Goal: Information Seeking & Learning: Learn about a topic

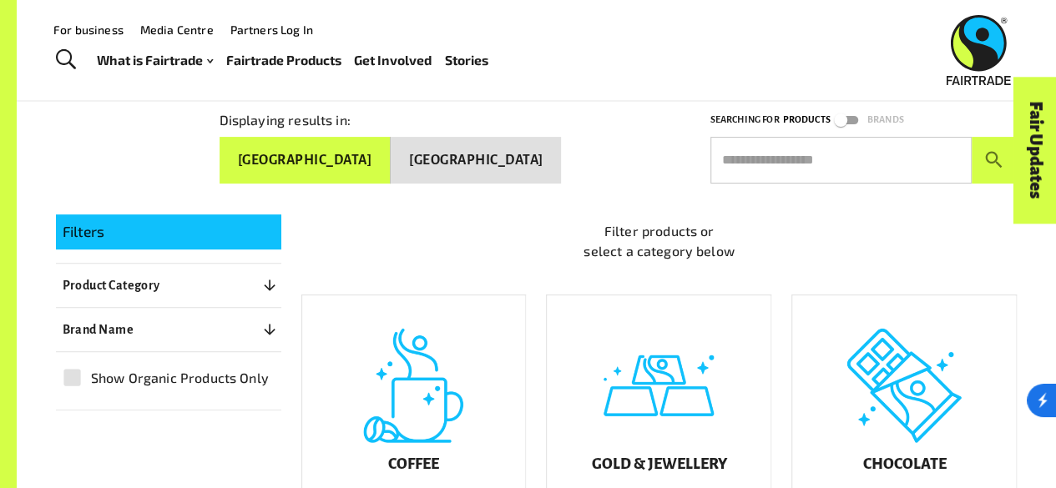
scroll to position [187, 0]
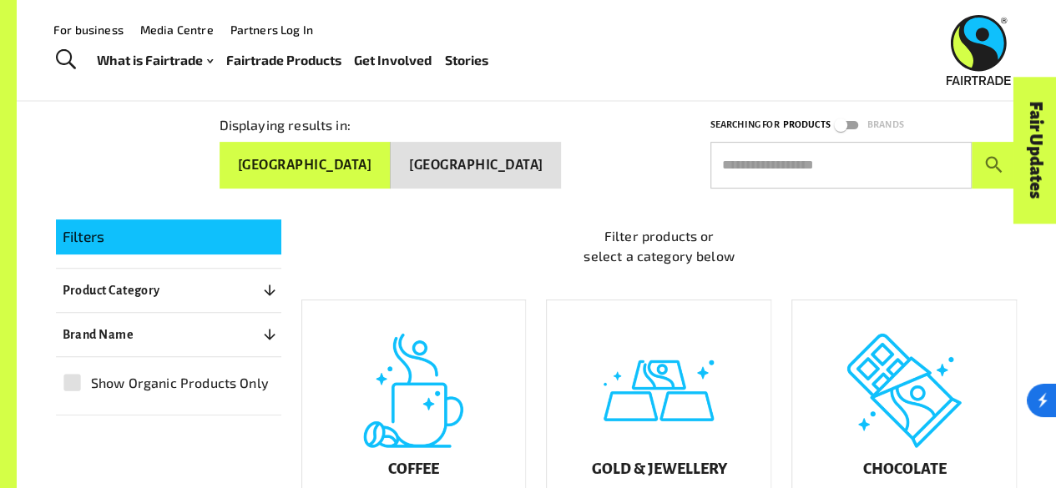
click at [657, 266] on p "Filter products or select a category below" at bounding box center [659, 246] width 716 height 40
click at [232, 331] on button "Brand Name 0" at bounding box center [168, 335] width 225 height 30
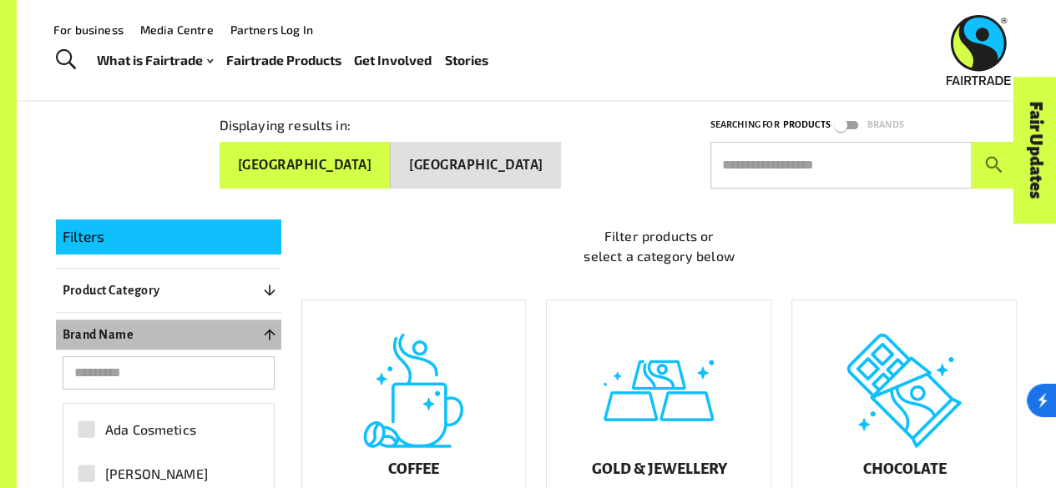
click at [276, 330] on icon "button" at bounding box center [269, 334] width 17 height 17
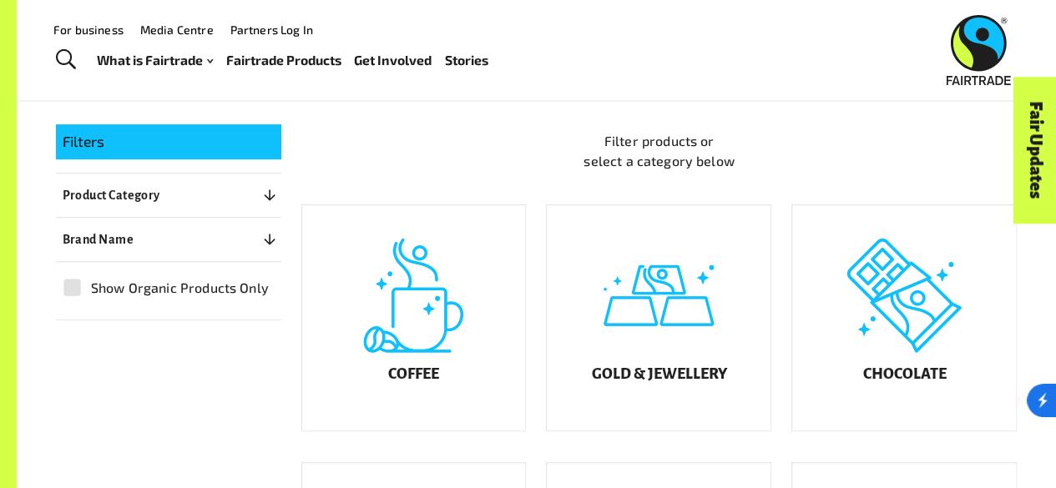
scroll to position [290, 0]
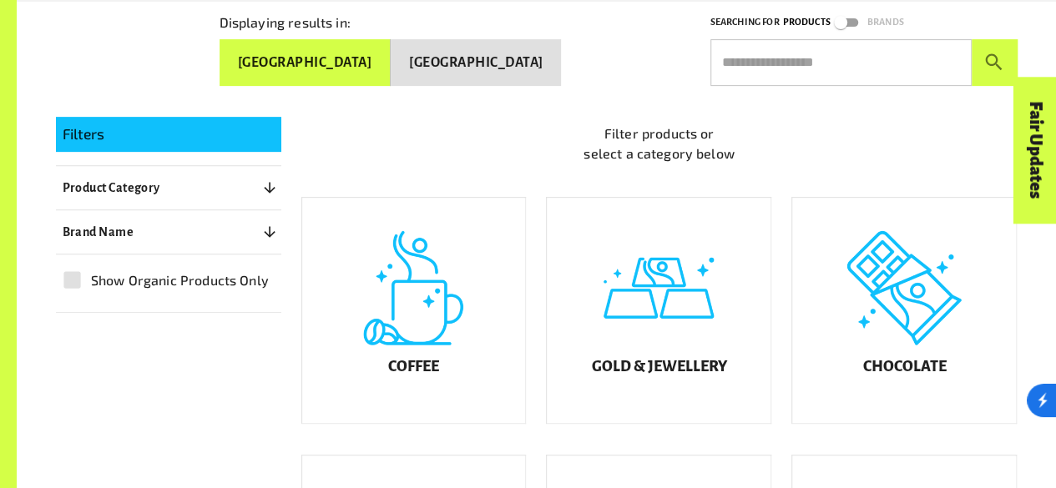
click at [268, 235] on icon "button" at bounding box center [269, 232] width 17 height 17
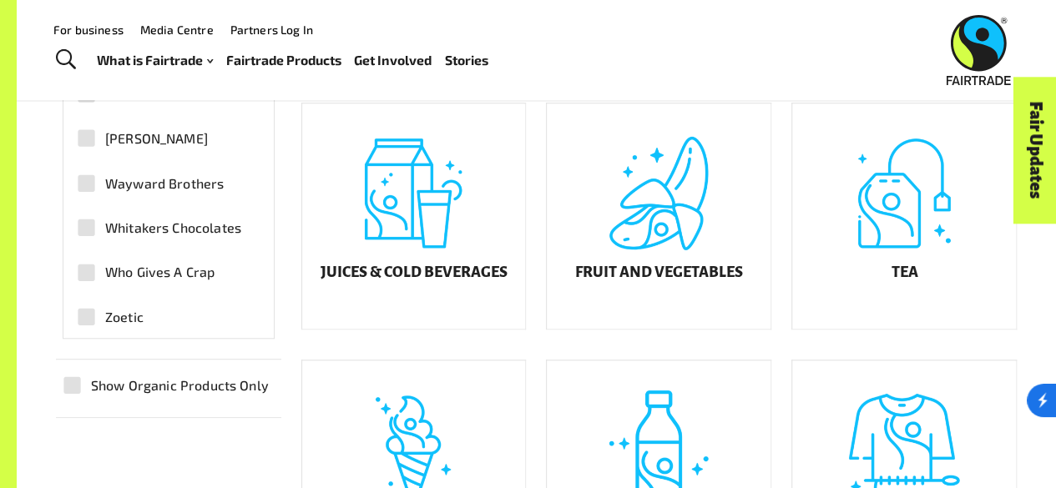
scroll to position [579, 0]
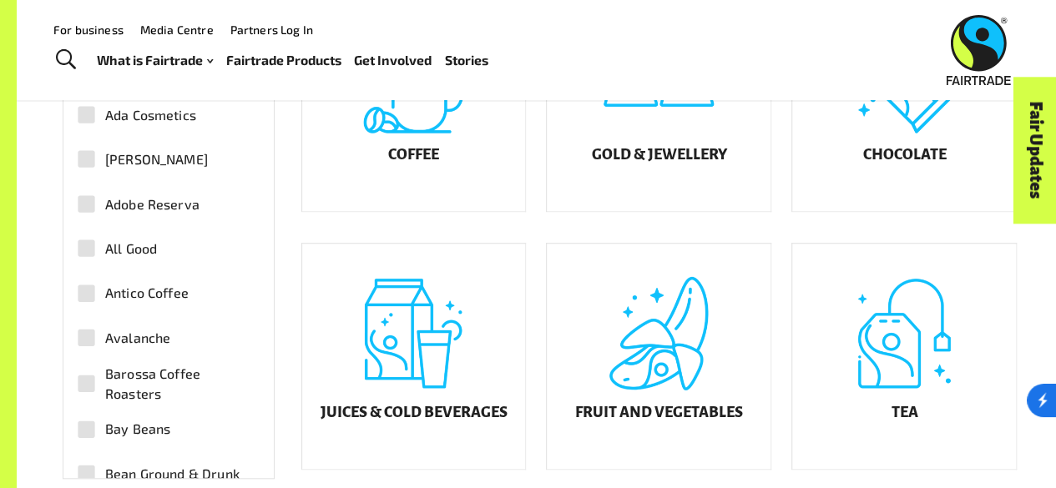
scroll to position [501, 0]
drag, startPoint x: 152, startPoint y: 370, endPoint x: 214, endPoint y: 316, distance: 81.7
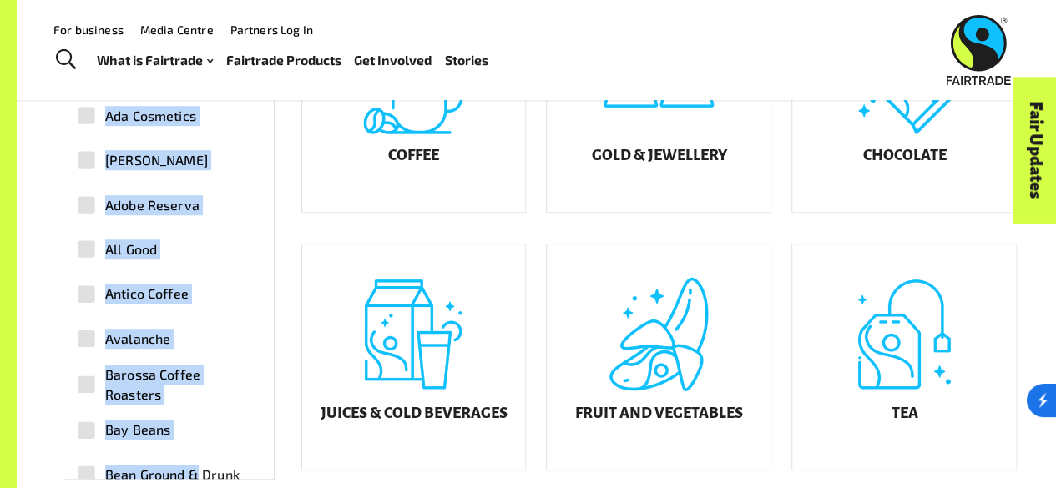
drag, startPoint x: 105, startPoint y: 118, endPoint x: 217, endPoint y: 459, distance: 359.4
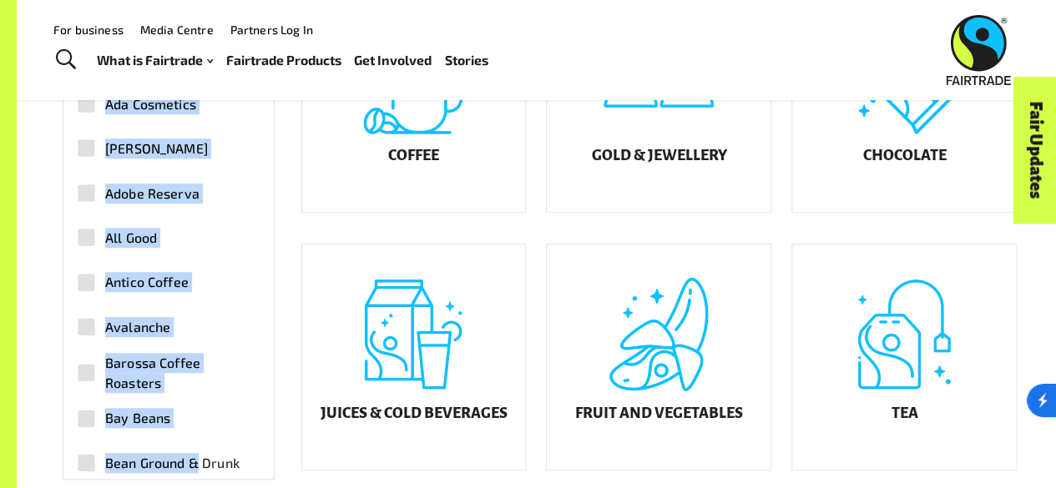
scroll to position [0, 0]
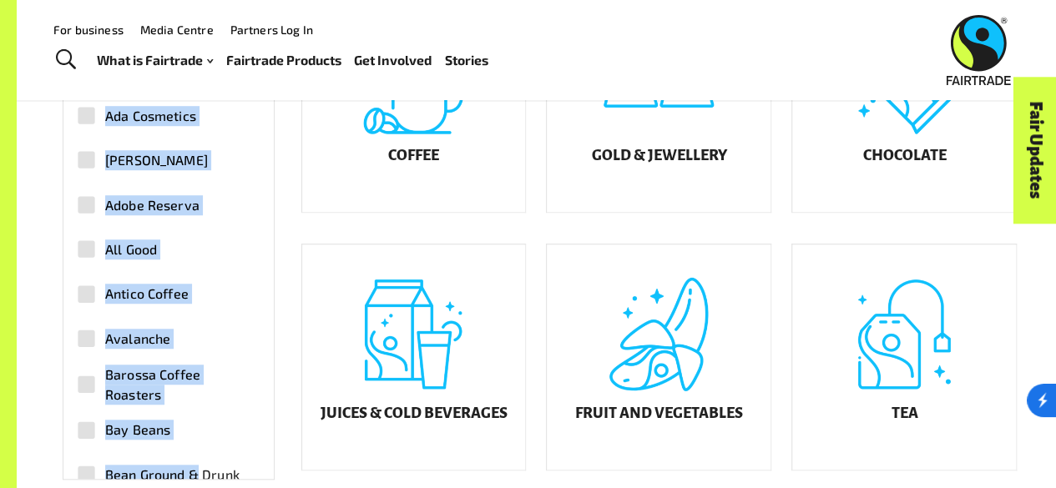
click at [321, 353] on div "Juices & Cold Beverages" at bounding box center [414, 357] width 224 height 225
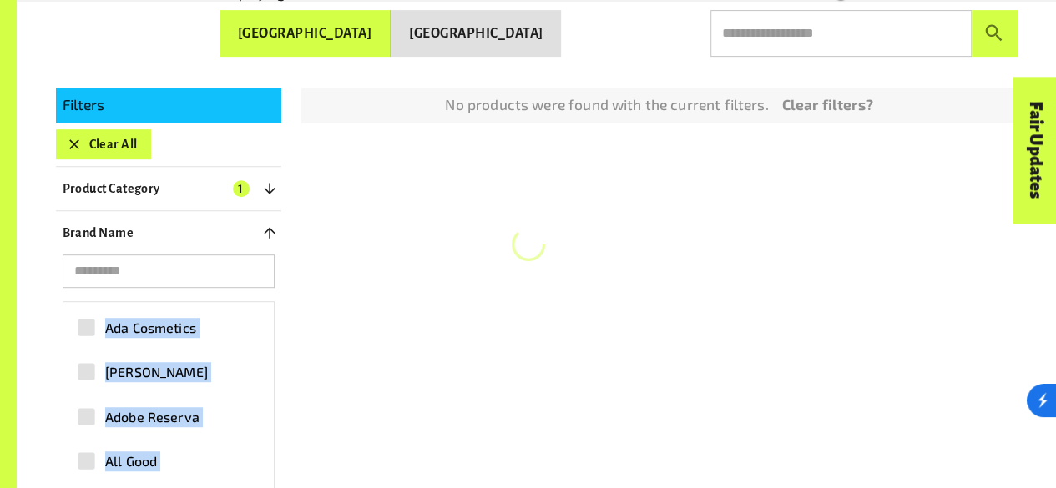
click at [306, 342] on div "Filters Clear All Product Category 1 ​ Coffee Gold & Jewellery Chocolate Juices…" at bounding box center [527, 420] width 982 height 705
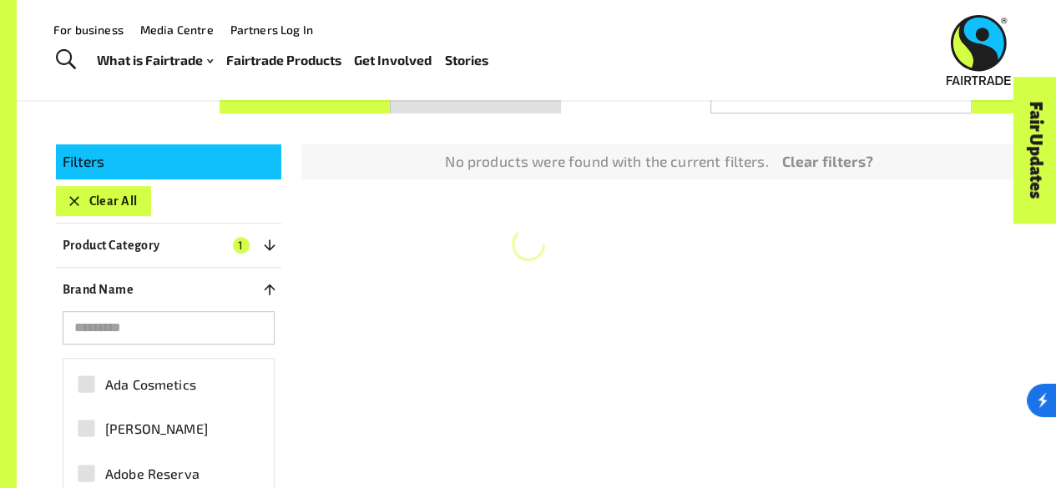
scroll to position [253, 0]
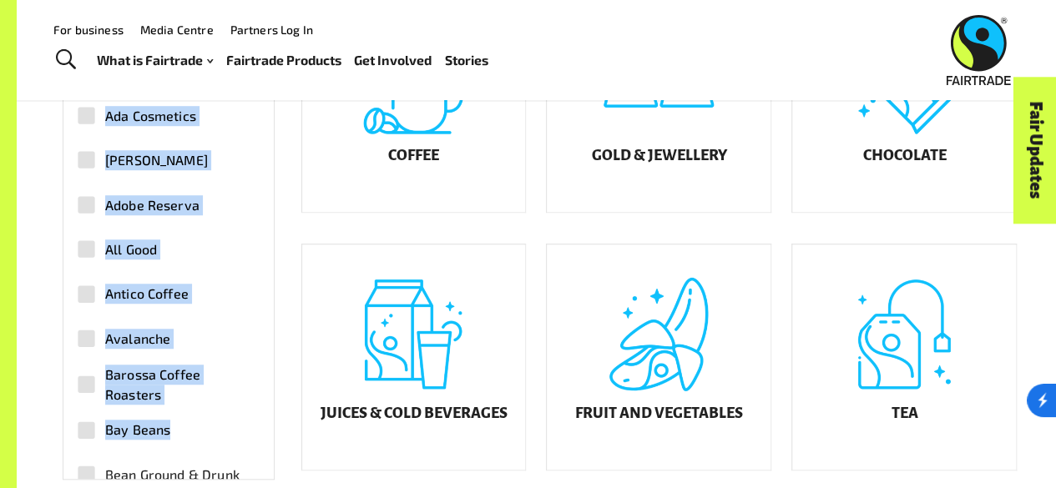
drag, startPoint x: 106, startPoint y: 114, endPoint x: 209, endPoint y: 422, distance: 324.0
copy div "Ada Cosmetics [PERSON_NAME] Adobe Reserva All Good Antico Coffee Avalanche Baro…"
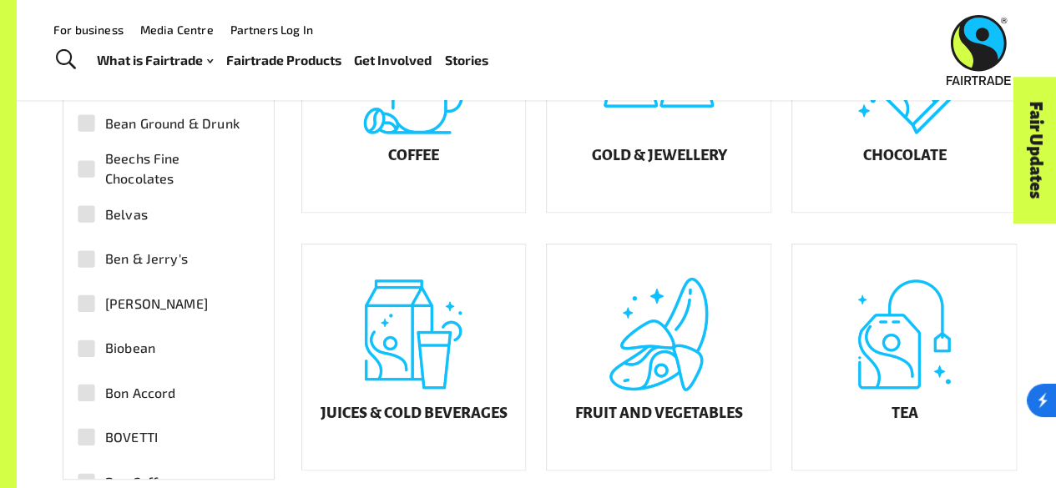
scroll to position [354, 0]
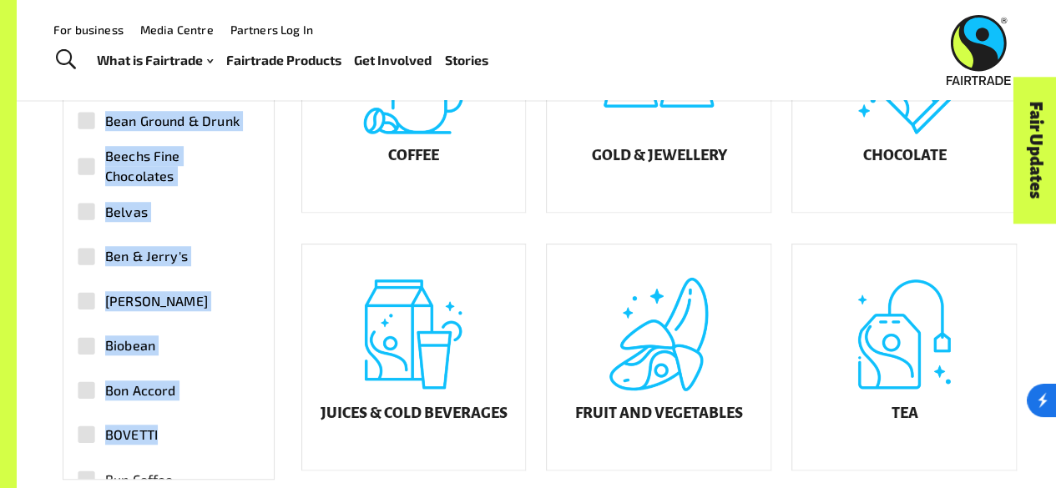
drag, startPoint x: 107, startPoint y: 106, endPoint x: 211, endPoint y: 426, distance: 336.4
copy div "Bean Ground & Drunk Beechs Fine Chocolates Belvas Ben & Jerry's Bennetto's Biob…"
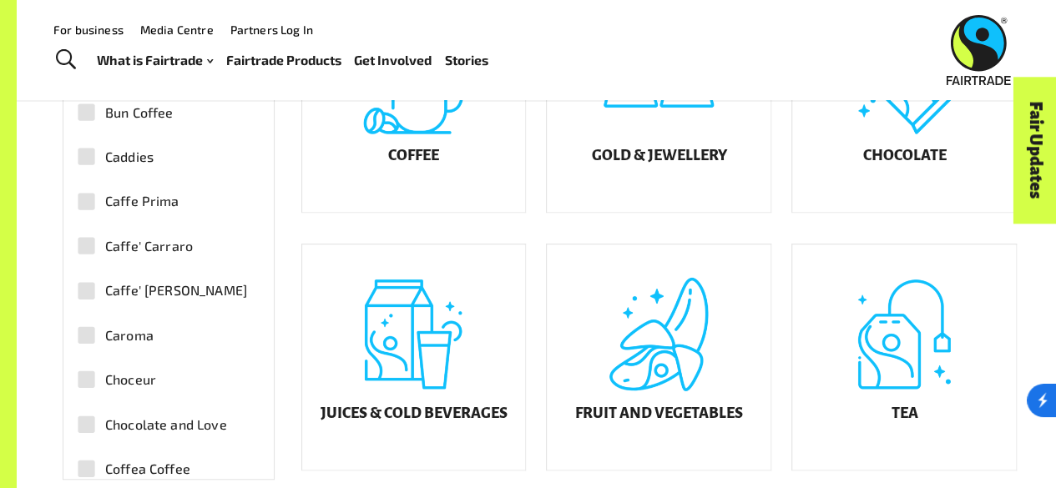
scroll to position [719, 0]
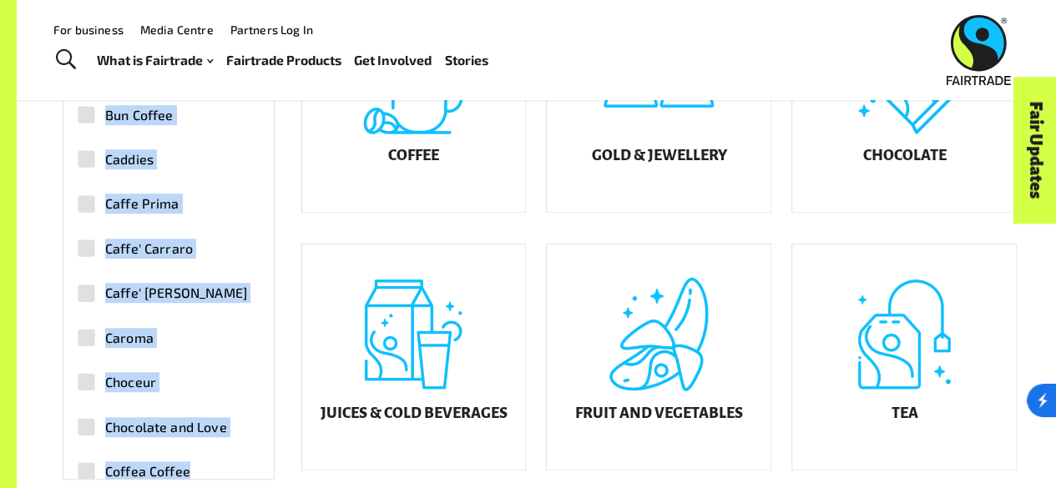
drag, startPoint x: 106, startPoint y: 114, endPoint x: 229, endPoint y: 459, distance: 366.8
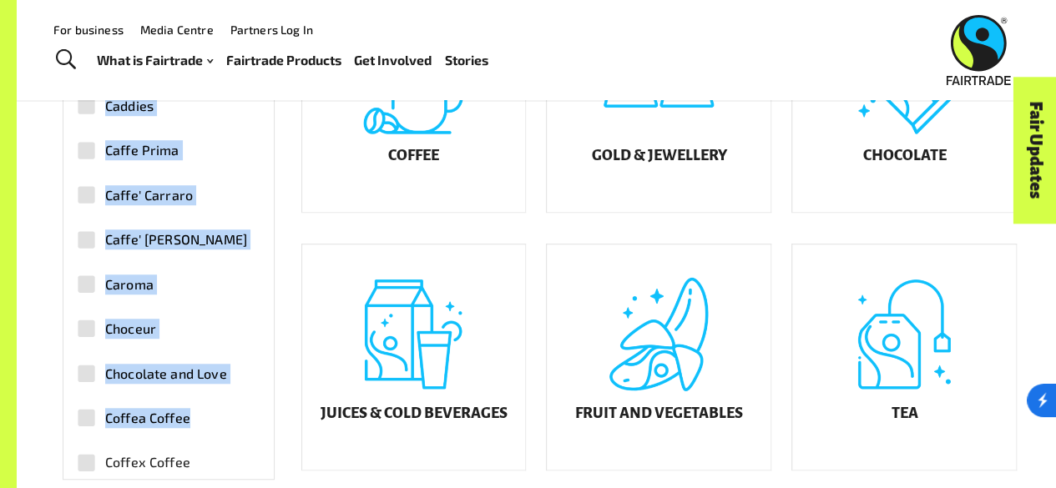
scroll to position [771, 0]
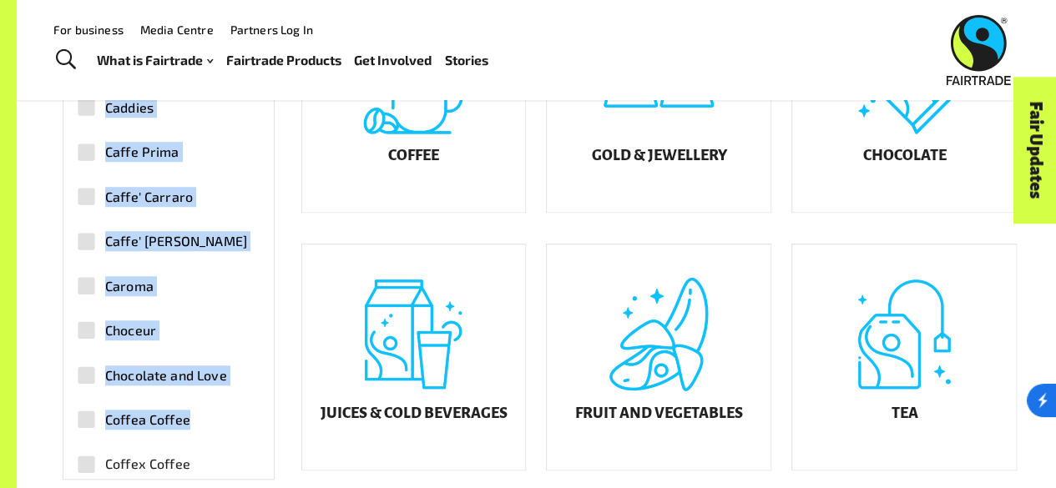
copy div "Bun Coffee Caddies Caffe Prima Caffe' Carraro Caffe' [PERSON_NAME] Choceur Choc…"
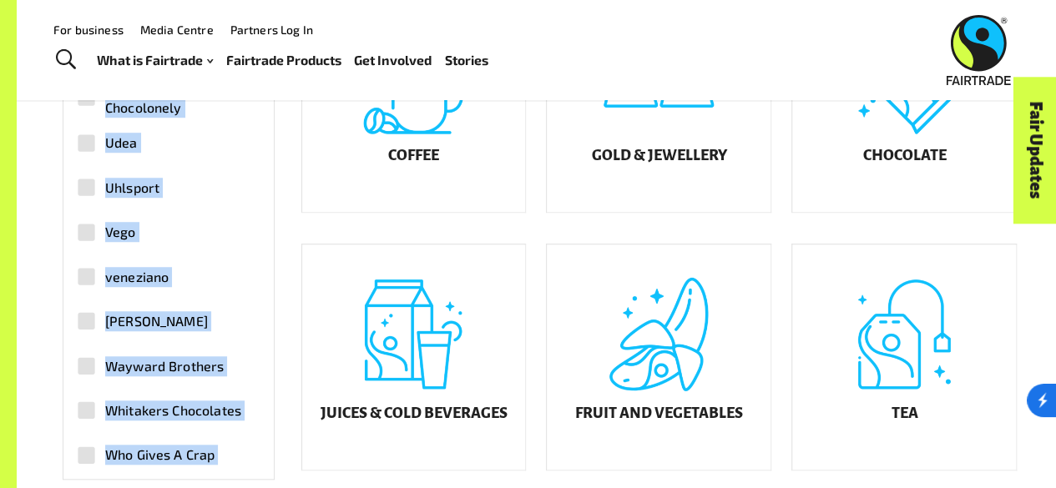
scroll to position [5351, 0]
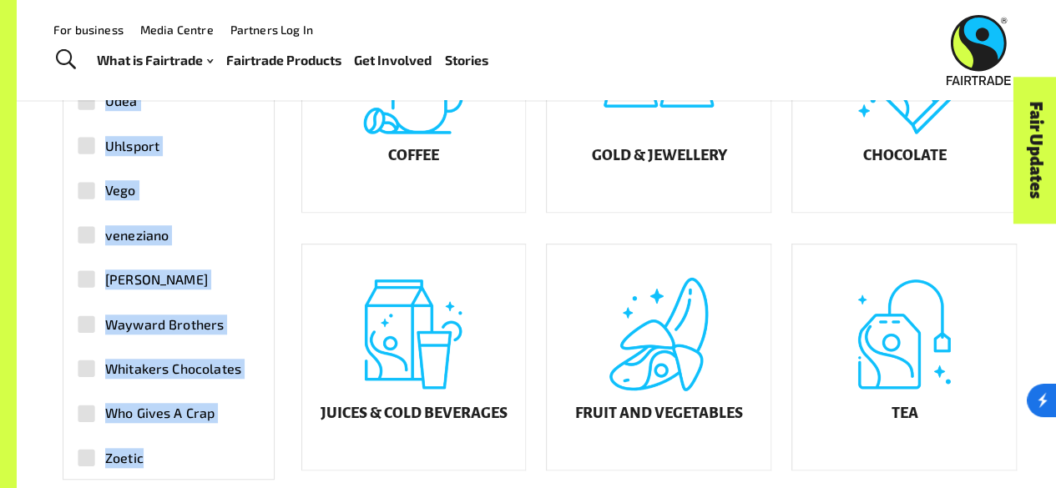
drag, startPoint x: 105, startPoint y: 110, endPoint x: 190, endPoint y: 473, distance: 373.1
copy div "Loremi Dolors Ametc adipis Elitse Doeiu Temporinc Utla Etdolo Magnaa Enimad Min…"
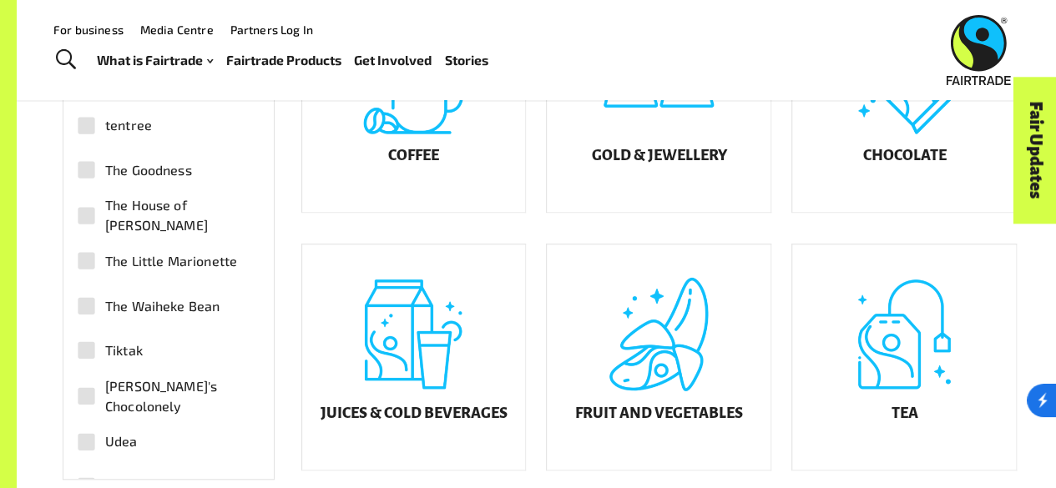
click at [296, 199] on div "Coffee" at bounding box center [403, 88] width 245 height 258
click at [911, 154] on div "Chocolate" at bounding box center [904, 99] width 224 height 225
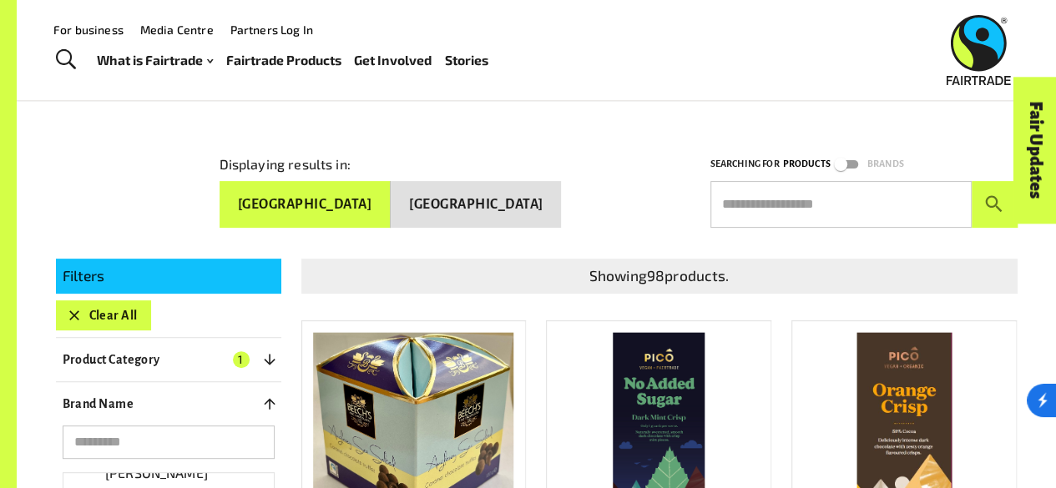
scroll to position [129, 0]
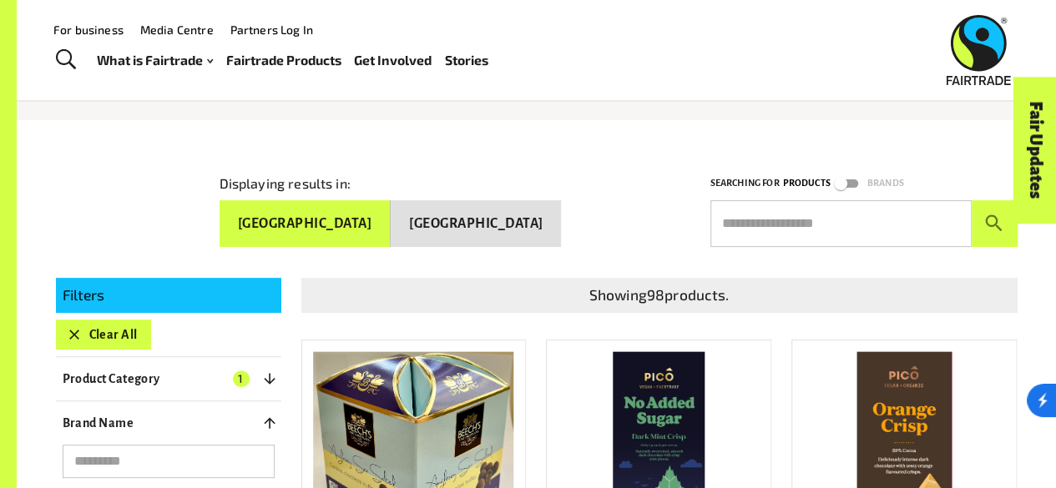
click at [820, 202] on input "text" at bounding box center [841, 223] width 261 height 47
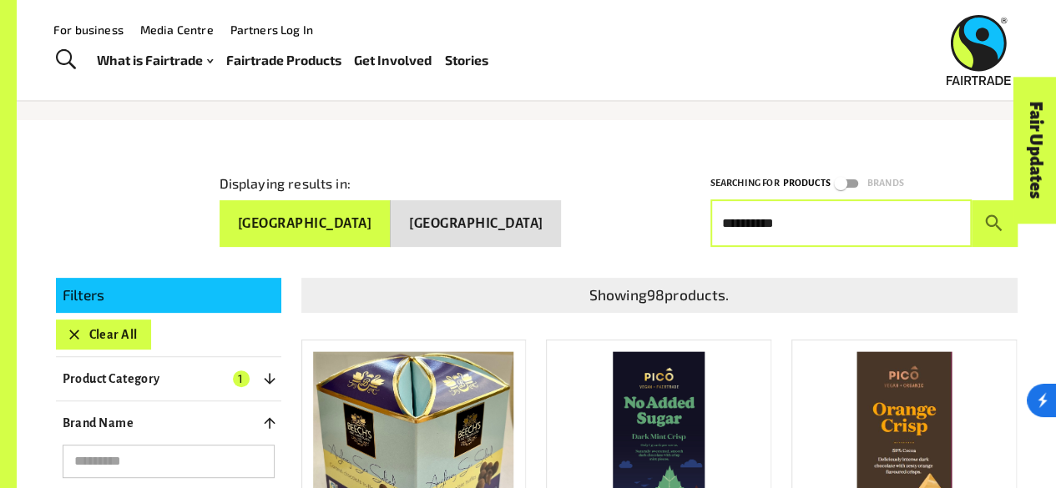
click at [972, 200] on button "submit" at bounding box center [995, 223] width 46 height 47
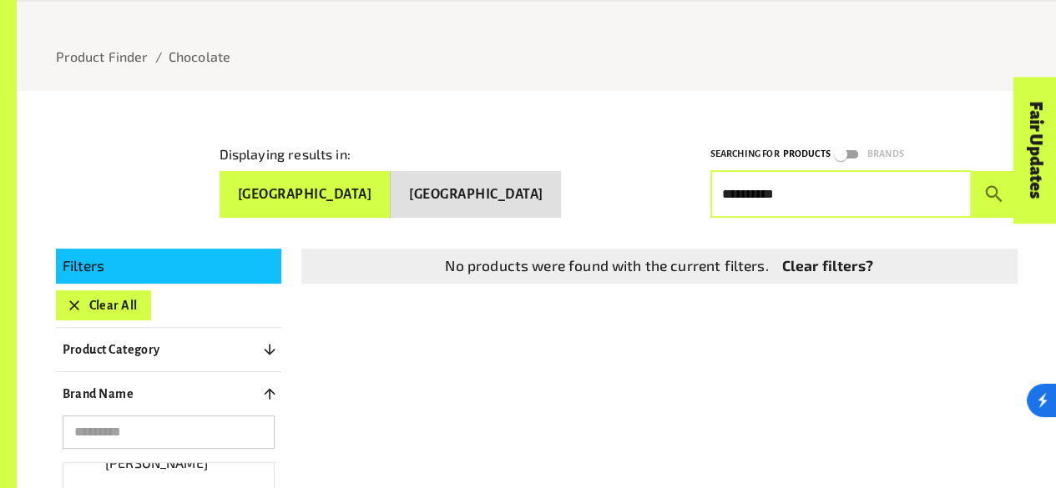
scroll to position [159, 0]
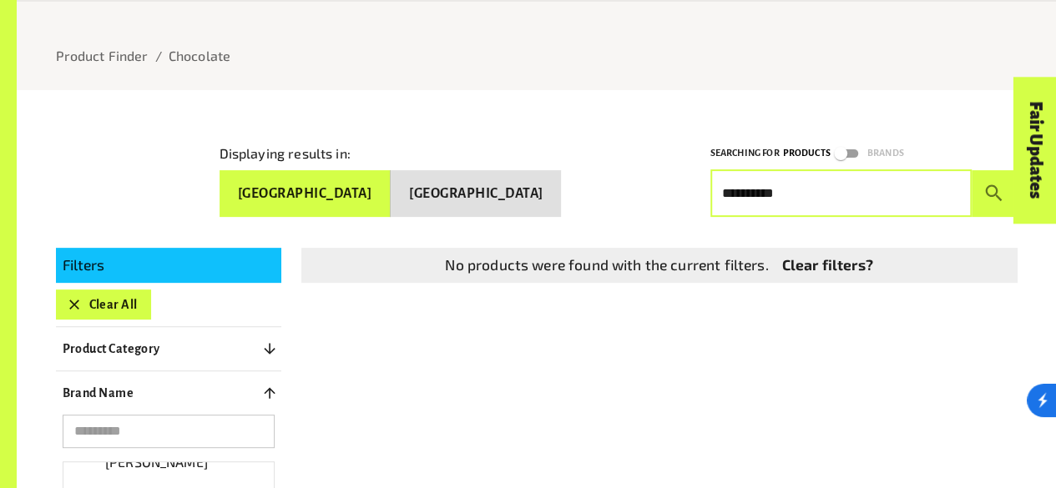
drag, startPoint x: 777, startPoint y: 197, endPoint x: 742, endPoint y: 200, distance: 34.3
click at [742, 200] on input "**********" at bounding box center [841, 193] width 261 height 47
type input "*"
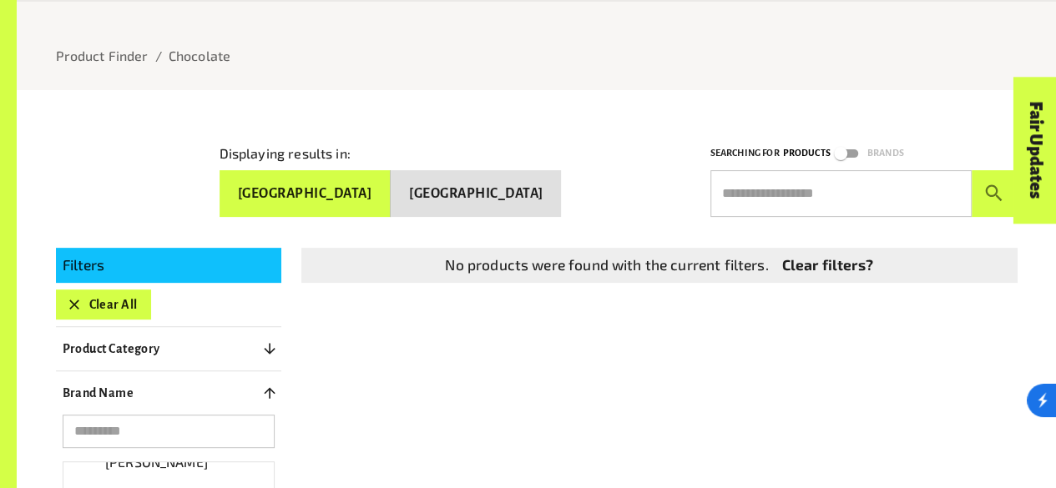
click at [692, 168] on div "Searching for Products Brands ​" at bounding box center [854, 171] width 327 height 94
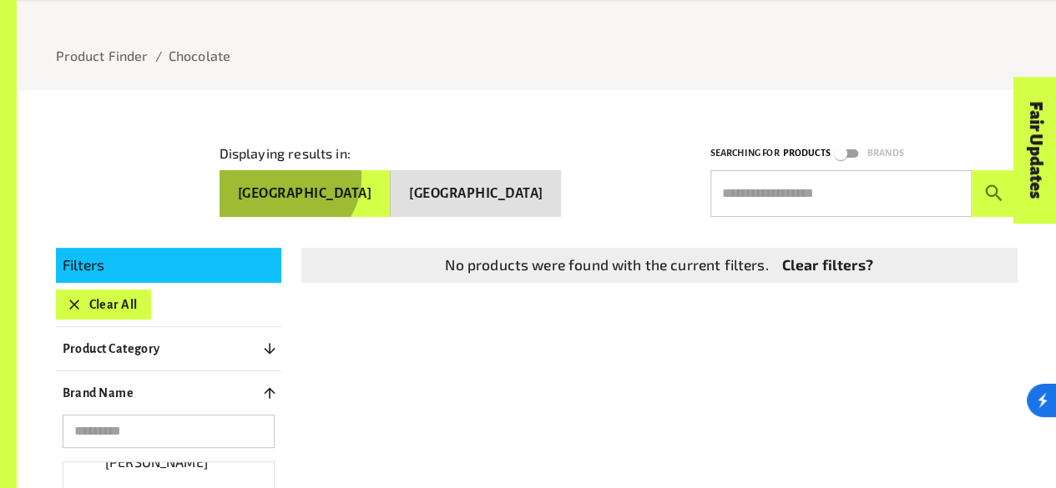
click at [391, 174] on button "[GEOGRAPHIC_DATA]" at bounding box center [305, 193] width 171 height 47
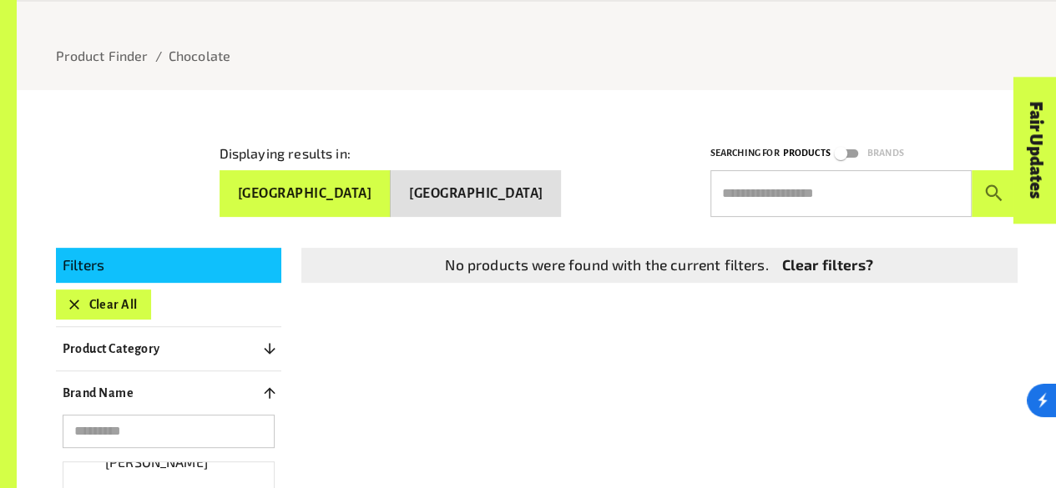
click at [67, 290] on button "Clear All" at bounding box center [103, 305] width 95 height 30
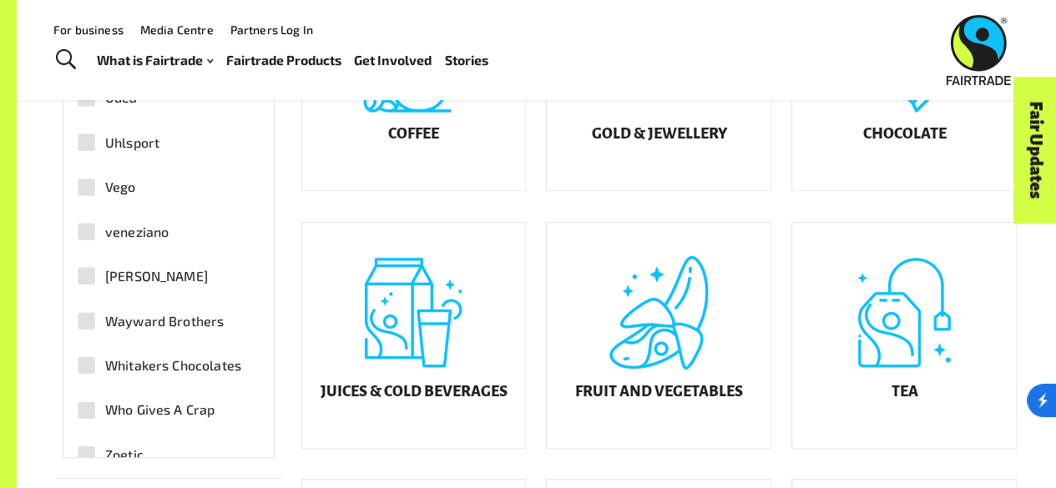
scroll to position [522, 0]
drag, startPoint x: 194, startPoint y: 261, endPoint x: 114, endPoint y: 270, distance: 80.6
click at [114, 270] on span "[PERSON_NAME]" at bounding box center [156, 277] width 103 height 20
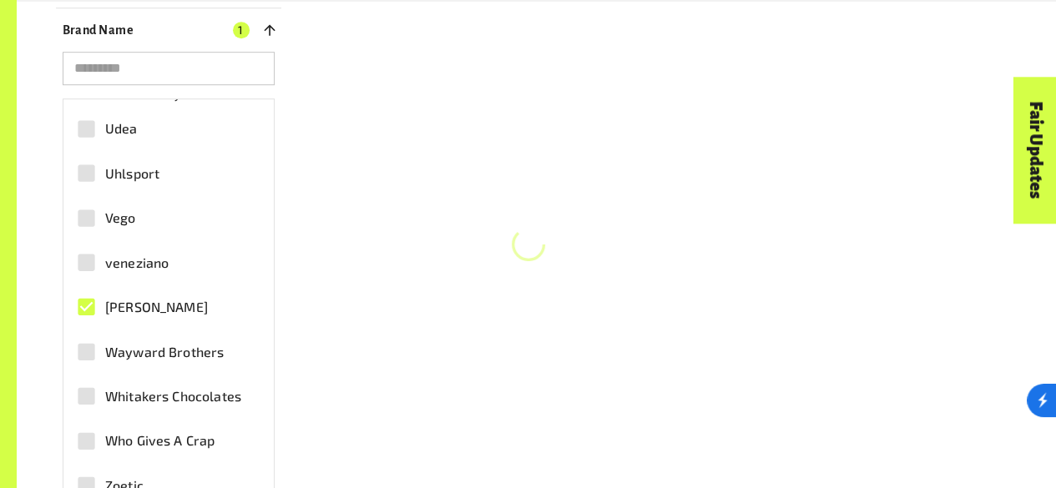
scroll to position [552, 0]
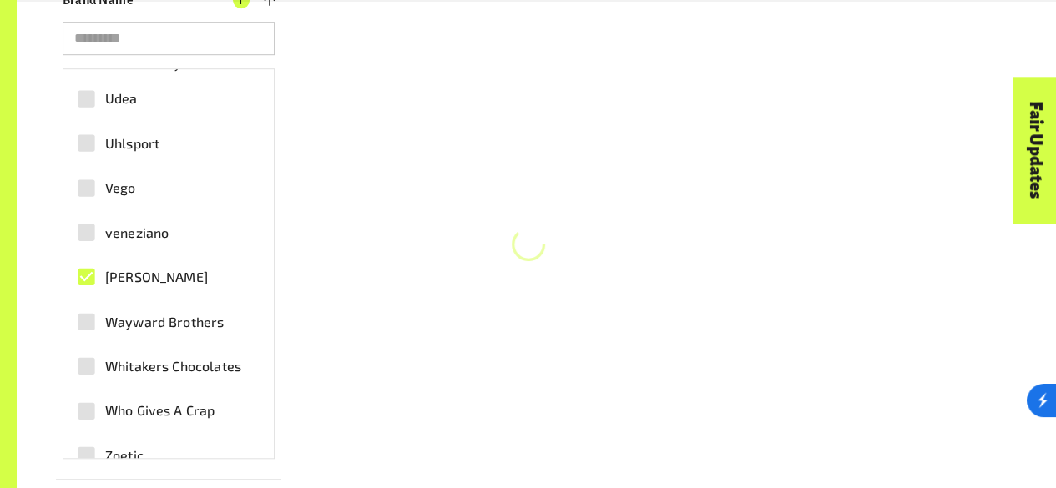
click at [109, 267] on span "[PERSON_NAME]" at bounding box center [156, 277] width 103 height 20
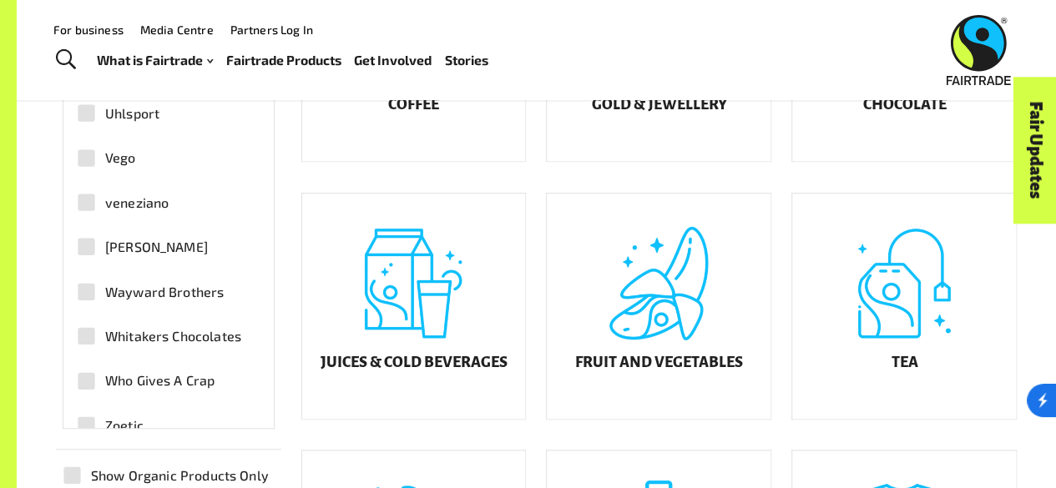
scroll to position [522, 0]
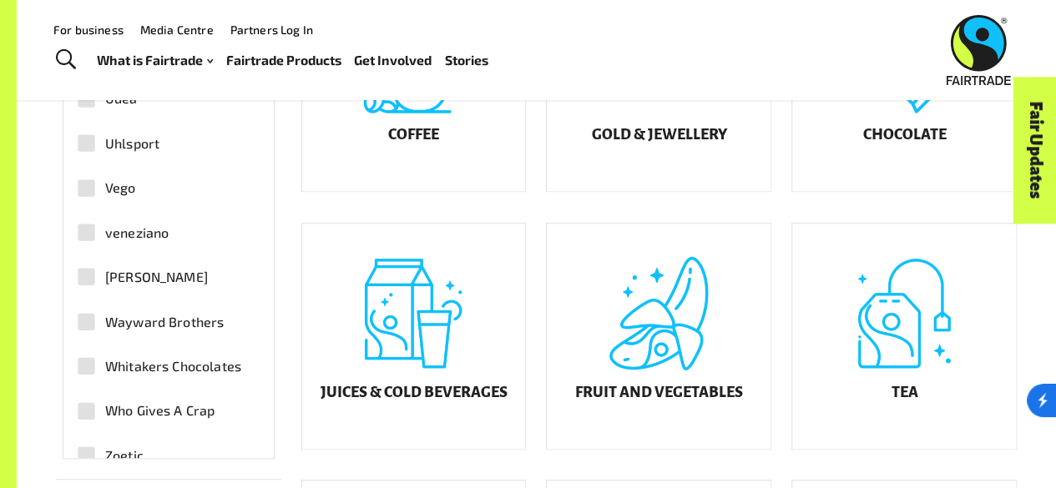
drag, startPoint x: 108, startPoint y: 265, endPoint x: 204, endPoint y: 266, distance: 96.0
click at [204, 266] on label "[PERSON_NAME]" at bounding box center [160, 277] width 184 height 38
copy span "[PERSON_NAME]"
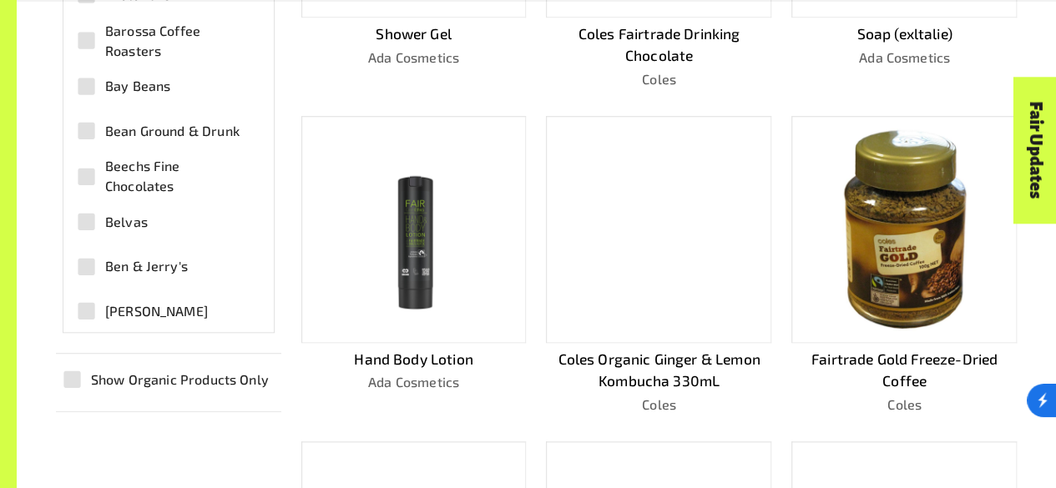
scroll to position [676, 0]
